Goal: Transaction & Acquisition: Obtain resource

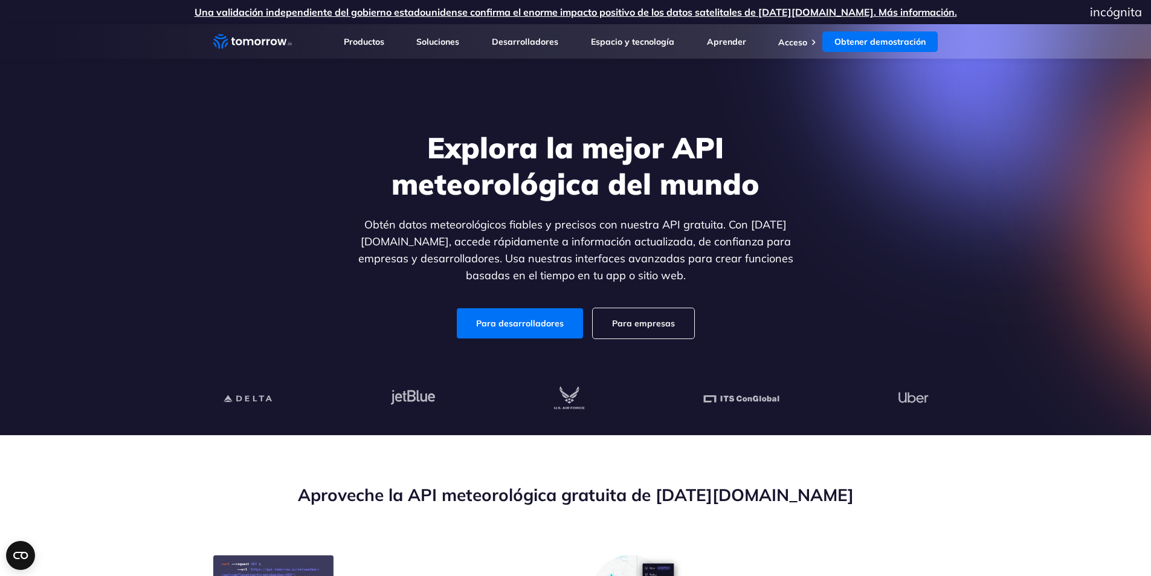
click at [469, 242] on font "Obtén datos meteorológicos fiables y precisos con nuestra API gratuita. Con Tom…" at bounding box center [575, 249] width 435 height 65
click at [526, 324] on font "Para desarrolladores" at bounding box center [520, 323] width 88 height 11
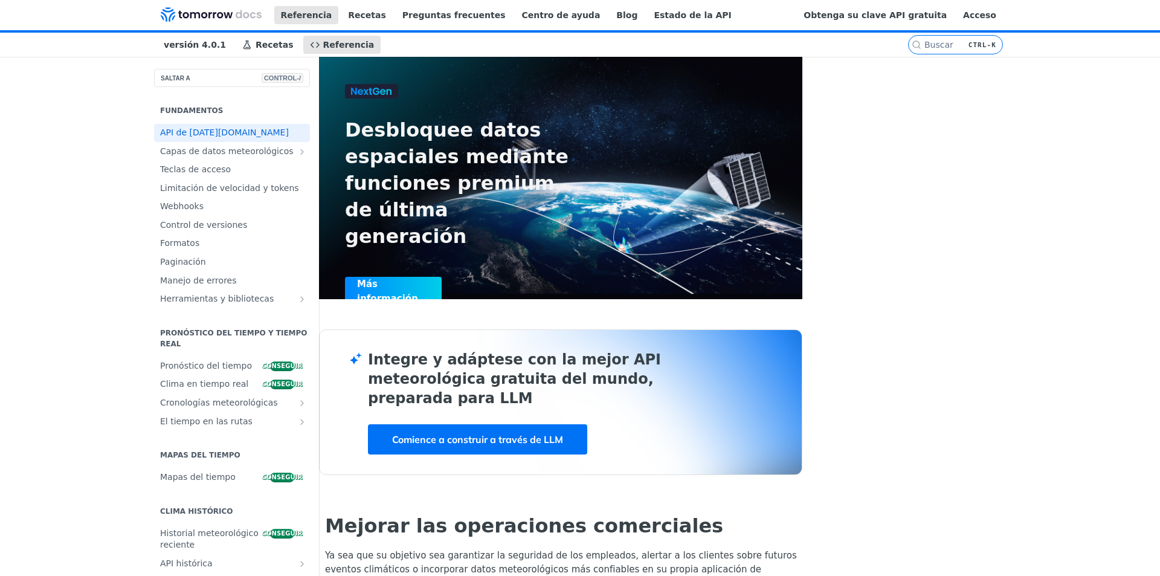
click at [735, 30] on div "Referencia Recetas Preguntas frecuentes Centro de ayuda Blog Estado de la API" at bounding box center [471, 16] width 652 height 30
click at [946, 20] on font "Obtenga su clave API gratuita" at bounding box center [874, 15] width 143 height 10
